Goal: Find specific page/section: Find specific page/section

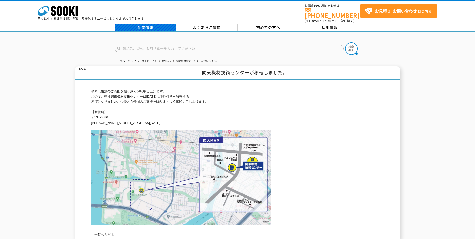
click at [148, 24] on link "企業情報" at bounding box center [145, 28] width 61 height 8
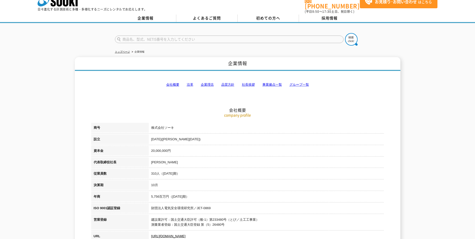
scroll to position [25, 0]
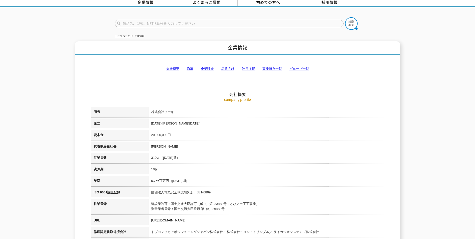
click at [171, 67] on link "会社概要" at bounding box center [172, 69] width 13 height 4
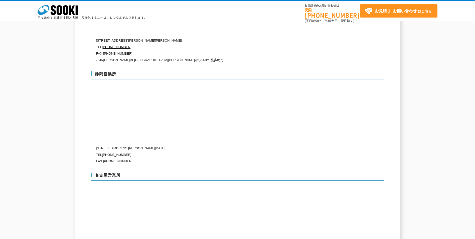
scroll to position [1664, 0]
